Goal: Task Accomplishment & Management: Use online tool/utility

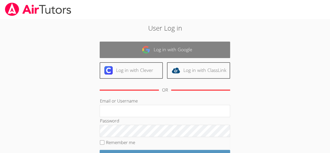
click at [197, 48] on link "Log in with Google" at bounding box center [165, 50] width 131 height 16
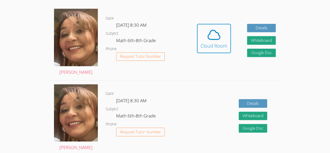
scroll to position [146, 0]
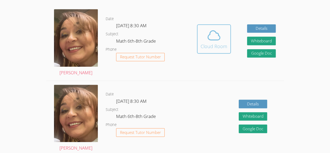
click at [213, 38] on icon at bounding box center [214, 35] width 15 height 15
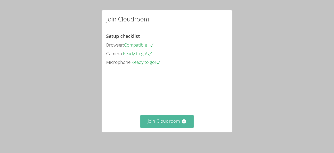
click at [159, 126] on button "Join Cloudroom" at bounding box center [168, 121] width 54 height 13
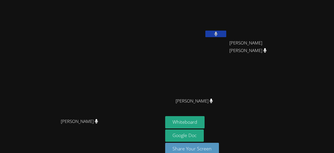
click at [68, 147] on div "Michelle Rodriguez Michelle Rodriguez" at bounding box center [81, 81] width 159 height 158
click at [227, 112] on div "Melani Lopez Cruz" at bounding box center [196, 105] width 62 height 21
click at [205, 121] on button "Whiteboard" at bounding box center [184, 122] width 39 height 12
drag, startPoint x: 197, startPoint y: 63, endPoint x: 278, endPoint y: 113, distance: 94.7
click at [278, 113] on div "Michelle Rodriguez Michelle Rodriguez Brayan Juan Mendez Kender Miranda Temaj K…" at bounding box center [167, 76] width 334 height 153
